Goal: Task Accomplishment & Management: Use online tool/utility

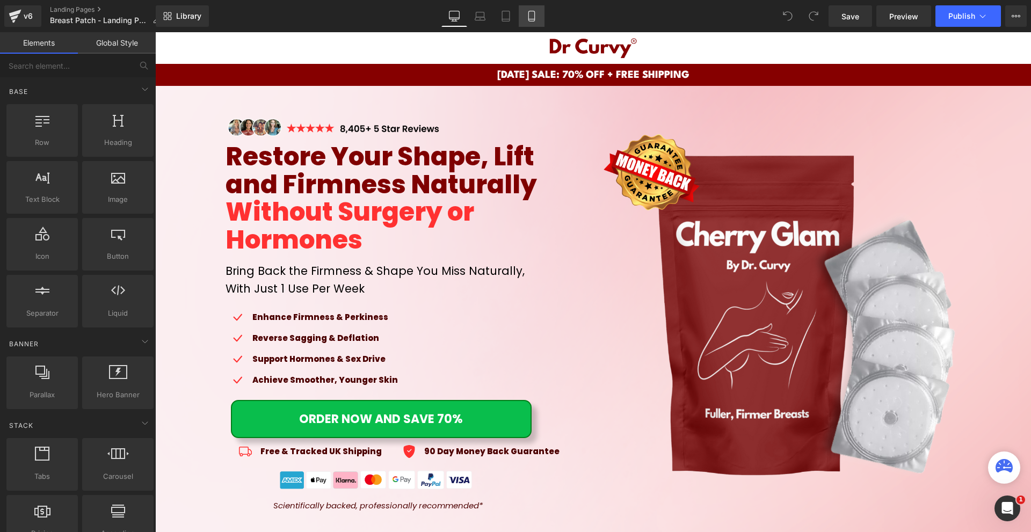
click at [525, 10] on link "Mobile" at bounding box center [531, 15] width 26 height 21
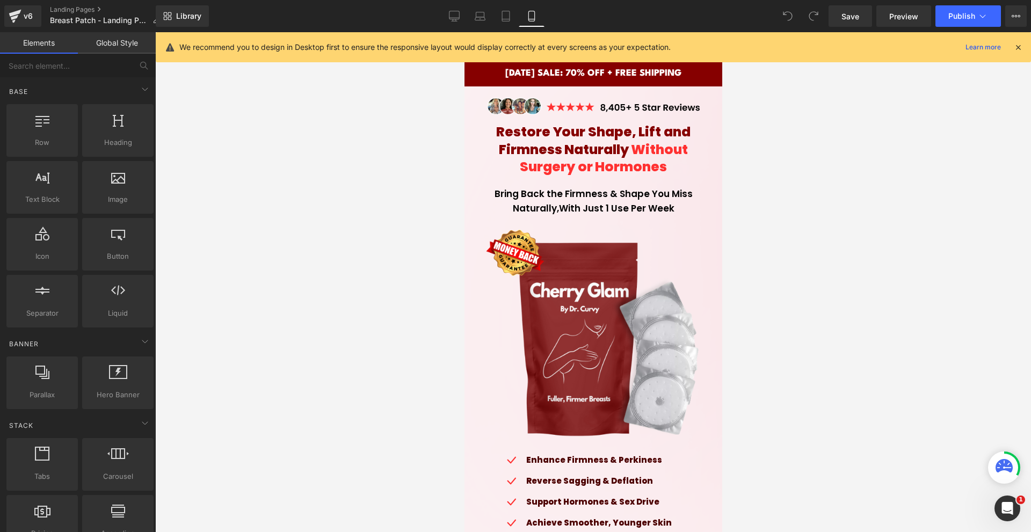
click at [1022, 53] on div "We recommend you to design in Desktop first to ensure the responsive layout wou…" at bounding box center [593, 47] width 875 height 30
click at [1015, 46] on icon at bounding box center [1018, 47] width 10 height 10
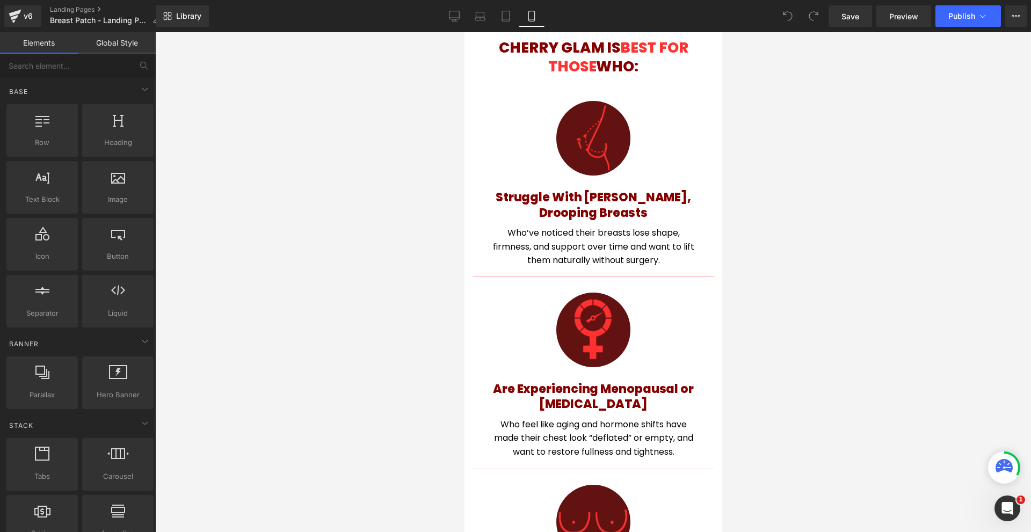
scroll to position [4240, 0]
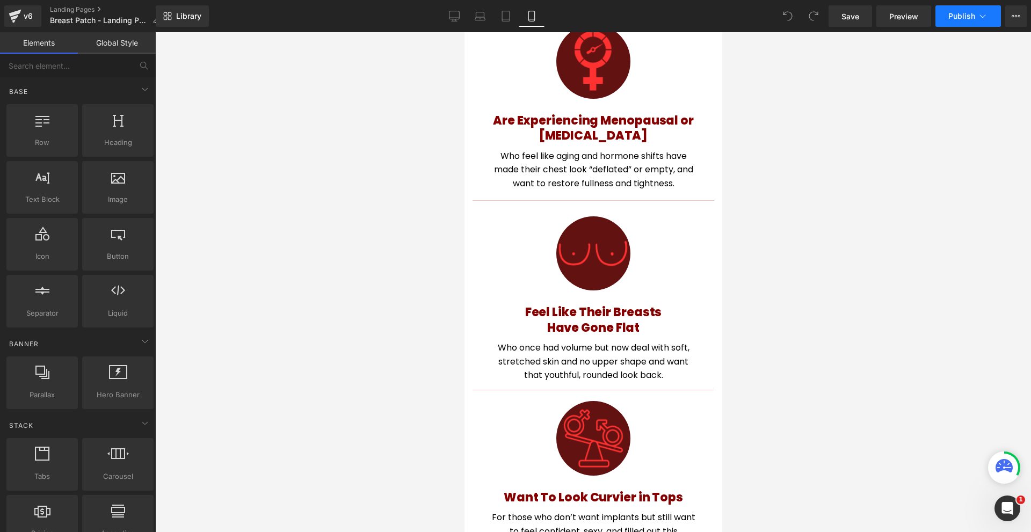
click at [982, 11] on icon at bounding box center [982, 16] width 11 height 11
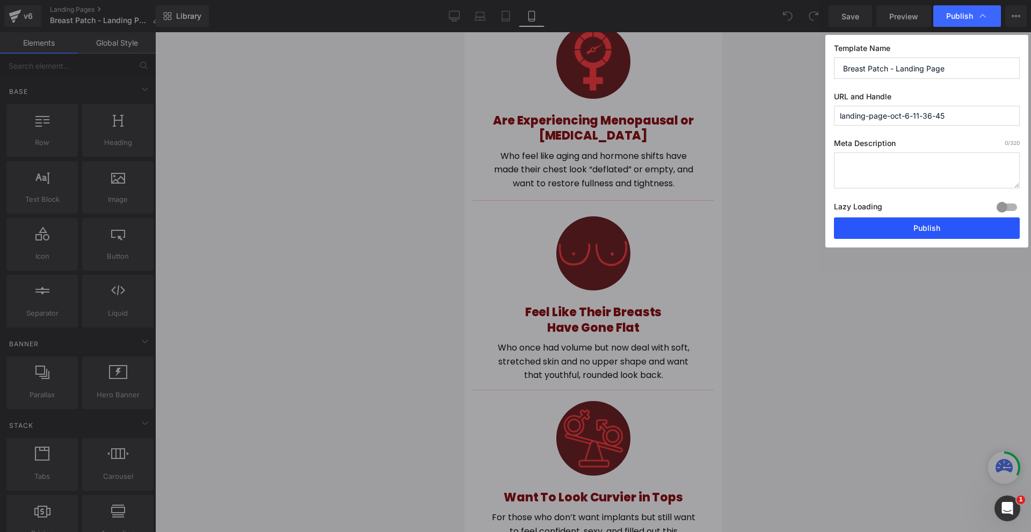
click at [909, 229] on button "Publish" at bounding box center [927, 227] width 186 height 21
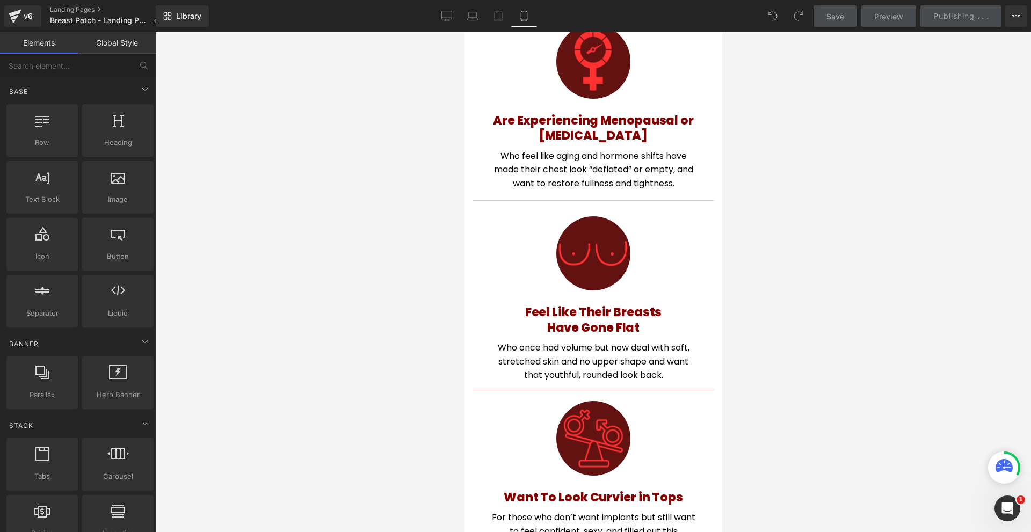
click at [909, 229] on div at bounding box center [592, 282] width 875 height 500
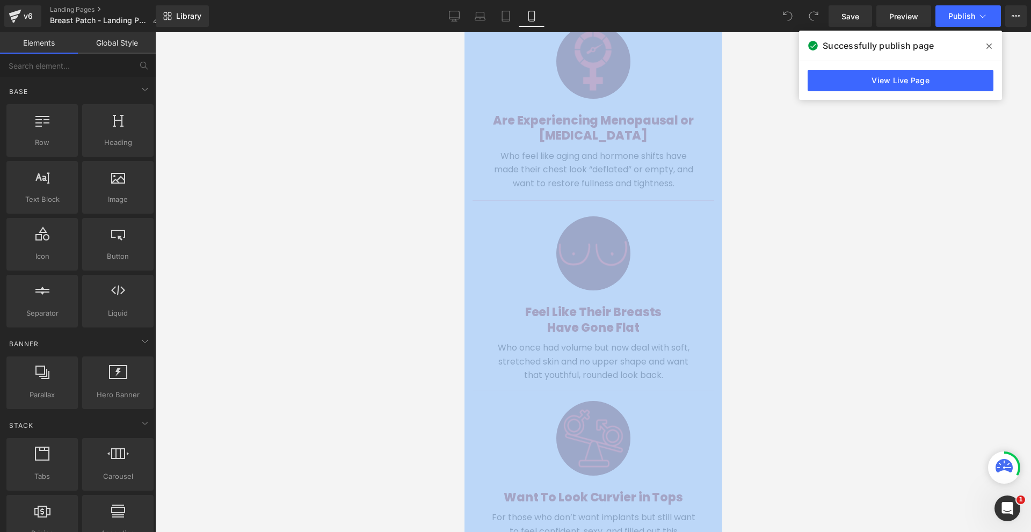
click at [747, 105] on div at bounding box center [592, 282] width 875 height 500
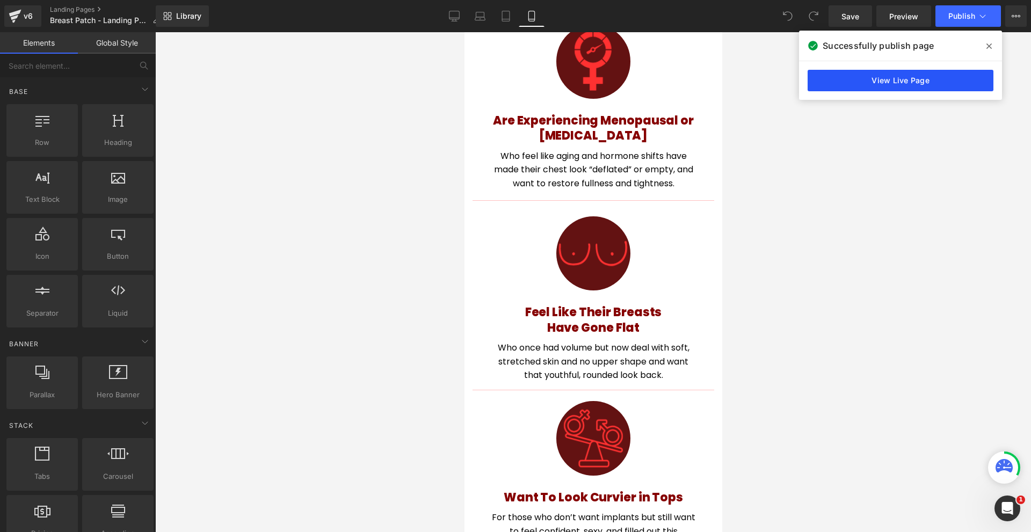
click at [877, 90] on link "View Live Page" at bounding box center [900, 80] width 186 height 21
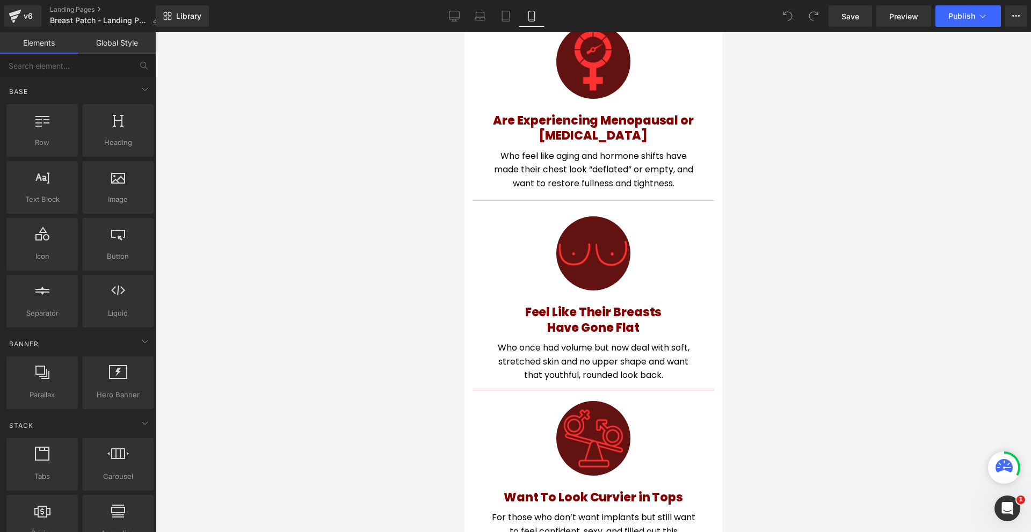
click at [2, 24] on div "v6 Landing Pages Breast Patch - Landing Page" at bounding box center [78, 16] width 156 height 32
click at [20, 16] on icon at bounding box center [15, 16] width 13 height 27
